Goal: Task Accomplishment & Management: Manage account settings

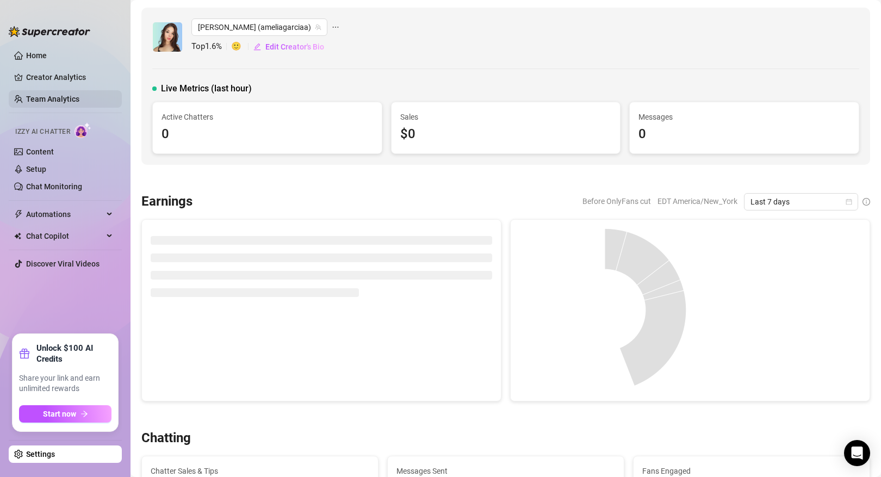
click at [79, 95] on link "Team Analytics" at bounding box center [52, 99] width 53 height 9
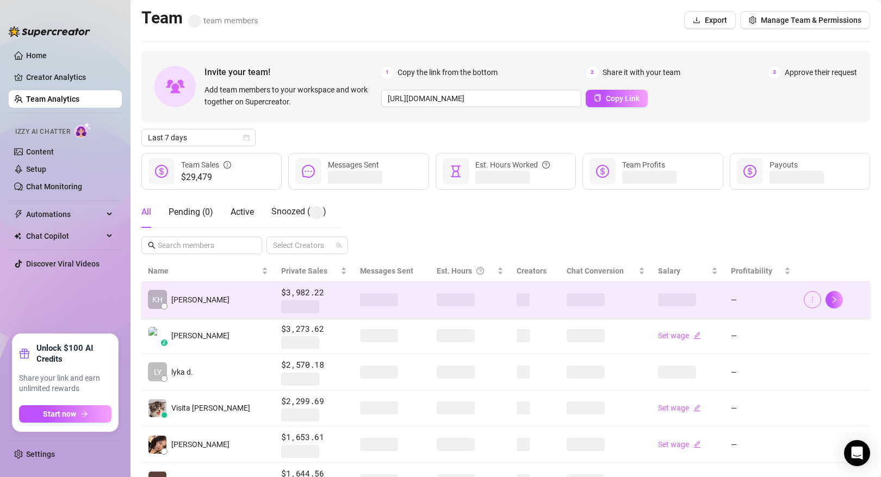
click at [806, 300] on button "button" at bounding box center [812, 299] width 17 height 17
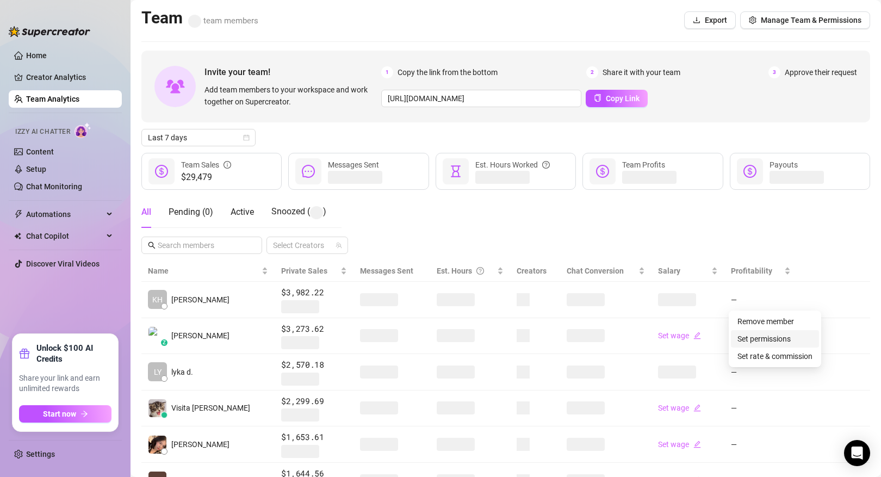
click at [777, 337] on link "Set permissions" at bounding box center [763, 338] width 53 height 9
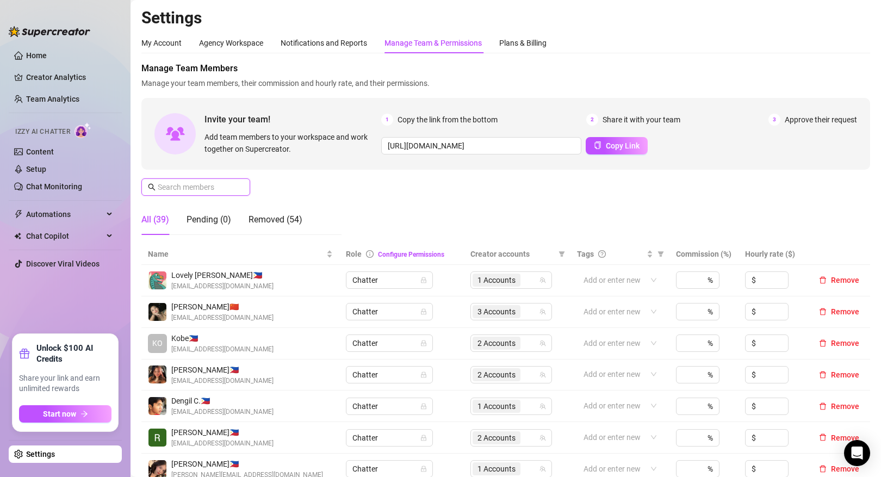
click at [217, 190] on input "text" at bounding box center [196, 187] width 77 height 12
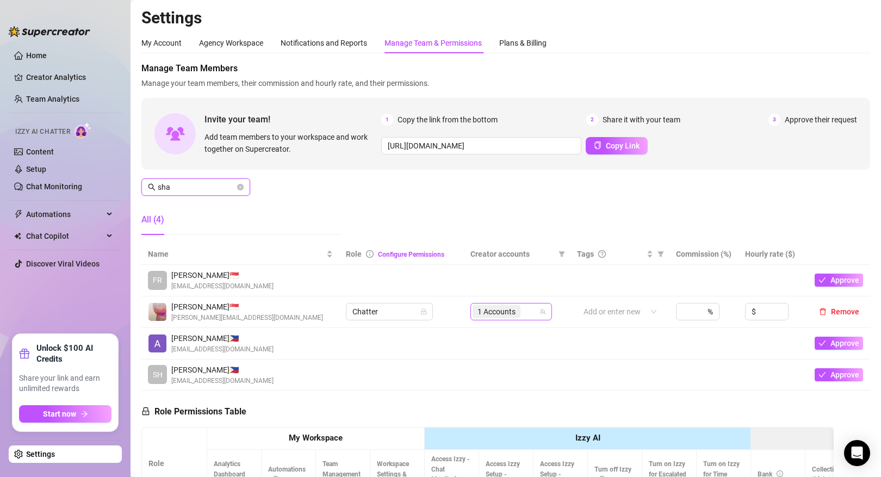
click at [507, 313] on span "1 Accounts" at bounding box center [496, 312] width 38 height 12
type input "sha"
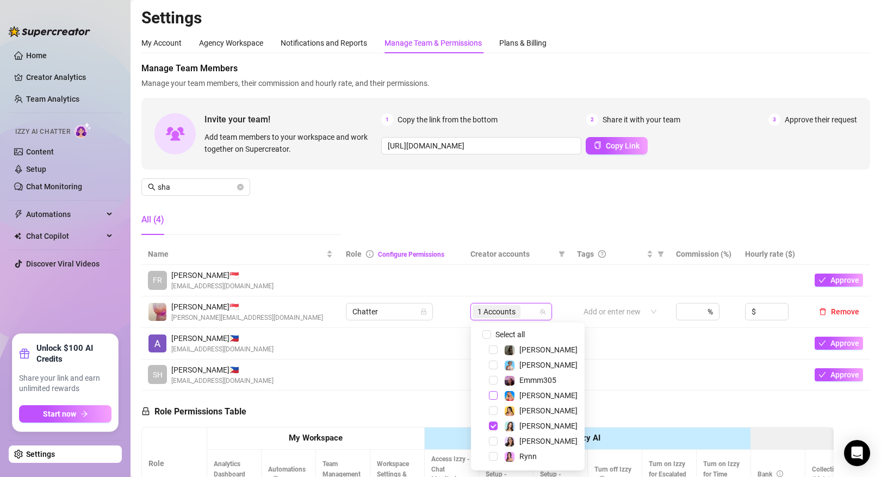
click at [495, 396] on span "Select tree node" at bounding box center [493, 395] width 9 height 9
